Goal: Task Accomplishment & Management: Use online tool/utility

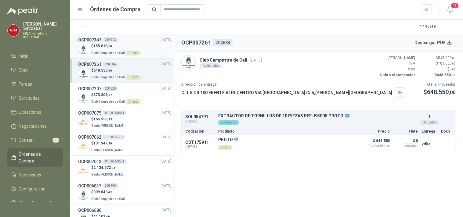
click at [118, 41] on div "OCP007347 204903 12/09/25" at bounding box center [124, 40] width 93 height 7
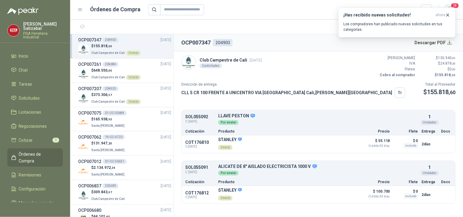
click at [455, 4] on span "18" at bounding box center [455, 6] width 9 height 6
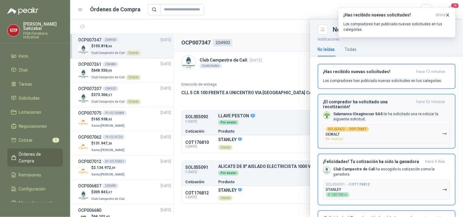
click at [361, 100] on h3 "¡El comprador ha solicitado una recotización!" at bounding box center [368, 105] width 91 height 10
click at [361, 159] on h3 "¡Felicidades! Tu cotización ha sido la ganadora" at bounding box center [373, 161] width 100 height 5
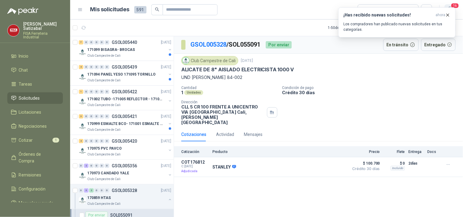
click at [456, 4] on span "16" at bounding box center [455, 6] width 9 height 6
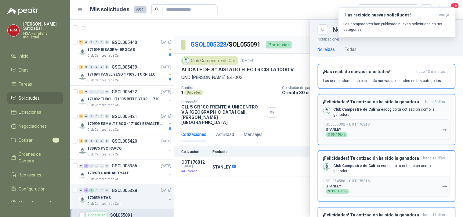
click at [373, 102] on h3 "¡Felicidades! Tu cotización ha sido la ganadora" at bounding box center [373, 102] width 100 height 5
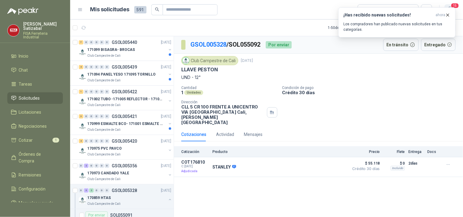
click at [455, 4] on span "15" at bounding box center [455, 6] width 9 height 6
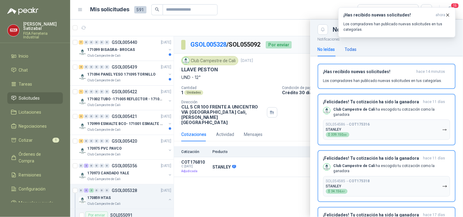
click at [353, 47] on div "Todas" at bounding box center [351, 49] width 12 height 7
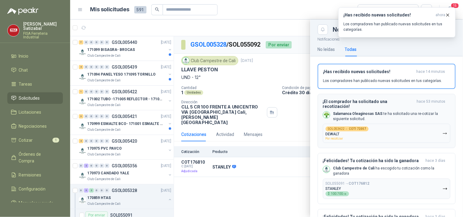
click at [353, 127] on div "SOL053422 → COT172007" at bounding box center [347, 129] width 43 height 5
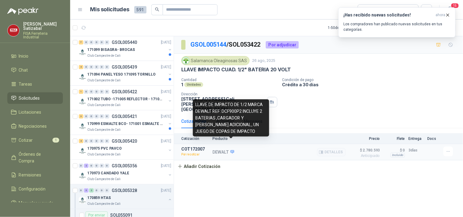
click at [231, 150] on icon at bounding box center [232, 152] width 5 height 5
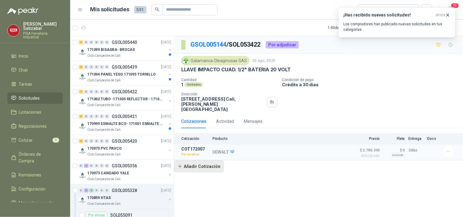
click at [201, 161] on button "Añadir Cotización" at bounding box center [199, 167] width 50 height 12
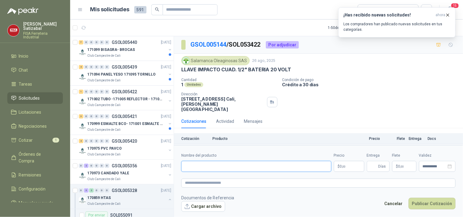
click at [209, 168] on input "Nombre del producto" at bounding box center [256, 166] width 150 height 11
click at [332, 92] on div "Cantidad 1 Unidades Condición de pago Crédito a 30 días Dirección [STREET_ADDRE…" at bounding box center [318, 95] width 274 height 34
click at [308, 114] on div "Cotizaciones Actividad Mensajes" at bounding box center [318, 121] width 274 height 14
click at [398, 205] on button "Cancelar" at bounding box center [393, 204] width 25 height 12
